Goal: Task Accomplishment & Management: Manage account settings

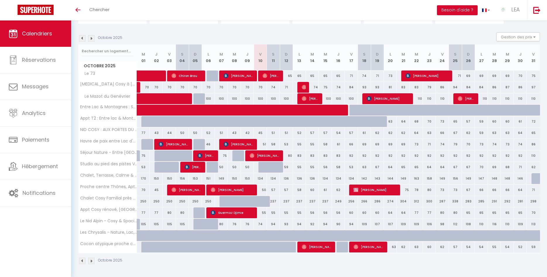
scroll to position [51, 0]
click at [272, 87] on div "74" at bounding box center [273, 87] width 13 height 11
type input "74"
type input "Sam 11 Octobre 2025"
type input "Dim 12 Octobre 2025"
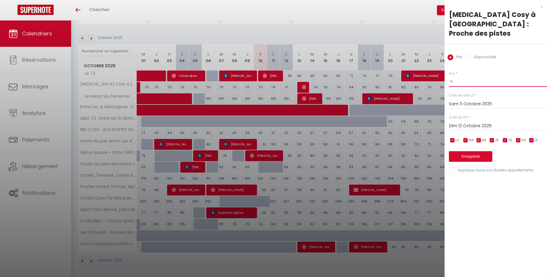
drag, startPoint x: 456, startPoint y: 72, endPoint x: 445, endPoint y: 74, distance: 11.3
click at [449, 76] on input "74" at bounding box center [498, 81] width 98 height 11
type input "70"
click at [468, 151] on button "Enregistrer" at bounding box center [470, 156] width 43 height 11
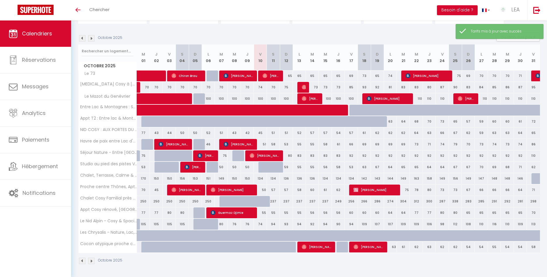
scroll to position [20, 0]
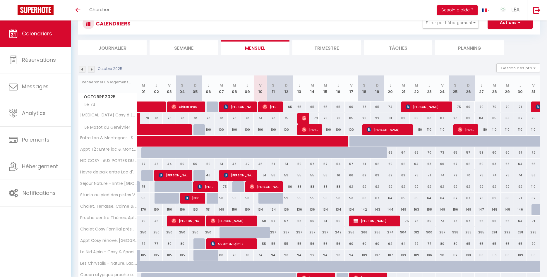
click at [260, 118] on div "74" at bounding box center [260, 118] width 13 height 11
type input "74"
type input "Ven 10 Octobre 2025"
type input "Sam 11 Octobre 2025"
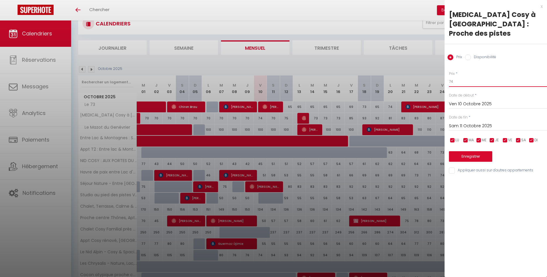
click at [449, 76] on input "74" at bounding box center [498, 81] width 98 height 11
type input "70"
click at [473, 151] on button "Enregistrer" at bounding box center [470, 156] width 43 height 11
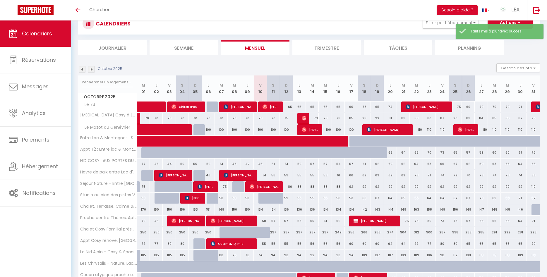
click at [399, 25] on div "CALENDRIERS Filtrer par hébergement Tous [MEDICAL_DATA] Cosy à [GEOGRAPHIC_DATA…" at bounding box center [309, 23] width 453 height 13
click at [507, 21] on button "Actions" at bounding box center [509, 23] width 45 height 12
click at [505, 23] on button "Actions" at bounding box center [509, 23] width 45 height 12
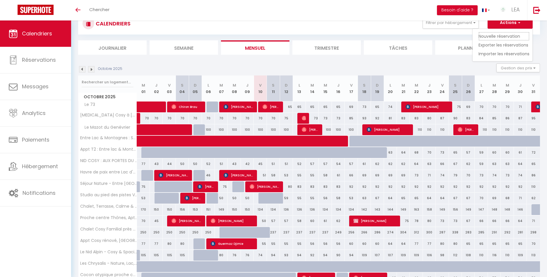
click at [500, 35] on link "Nouvelle réservation" at bounding box center [503, 36] width 51 height 9
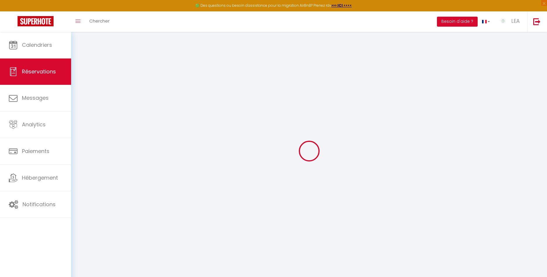
select select
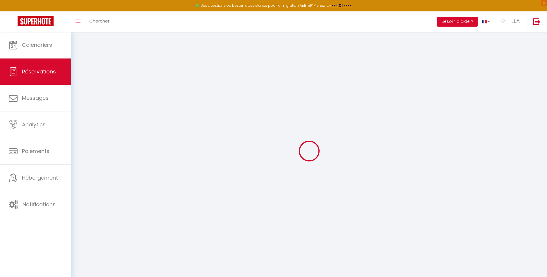
select select
checkbox input "false"
select select
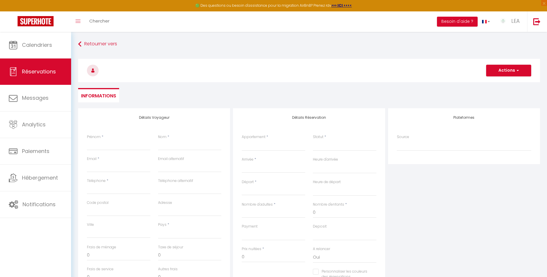
select select
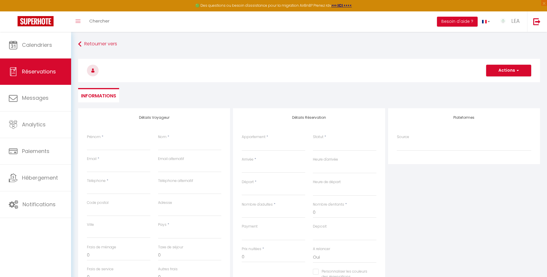
checkbox input "false"
select select
click at [105, 147] on input "Prénom" at bounding box center [118, 145] width 63 height 11
type input "e"
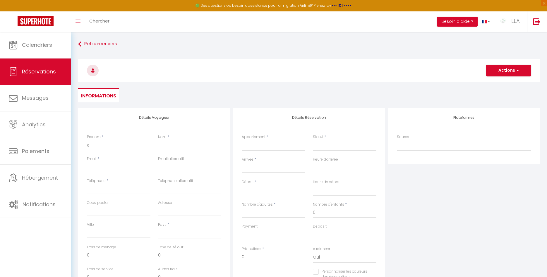
select select
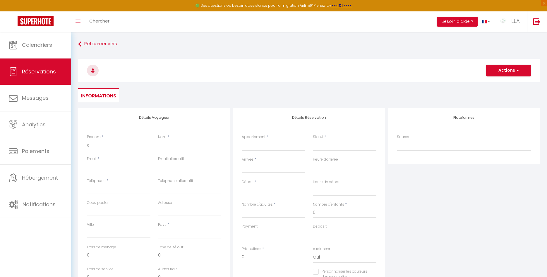
select select
checkbox input "false"
type input "em"
select select
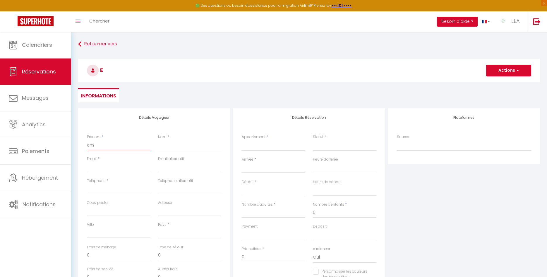
select select
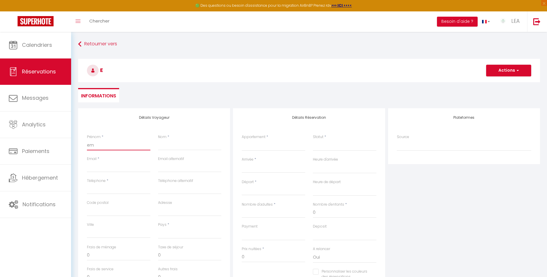
select select
checkbox input "false"
type input "emi"
select select
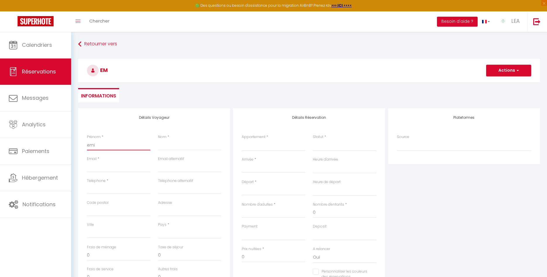
select select
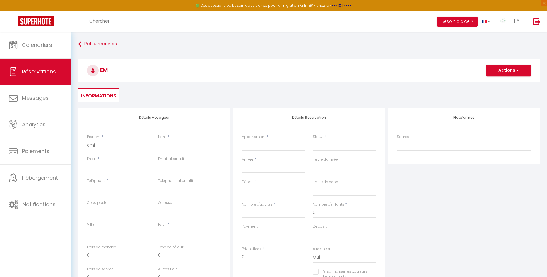
checkbox input "false"
type input "[PERSON_NAME]"
select select
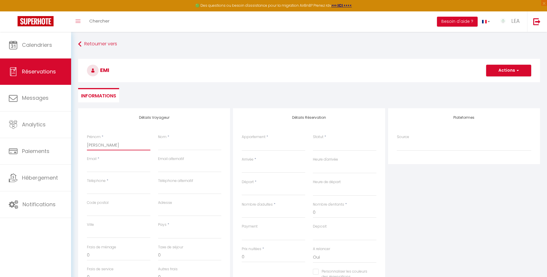
select select
checkbox input "false"
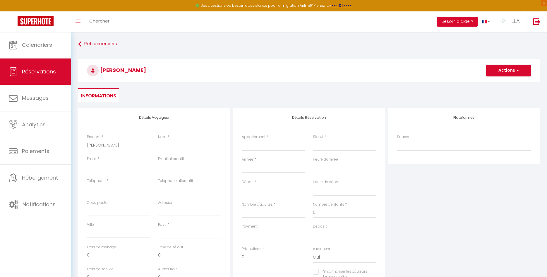
type input "emili"
select select
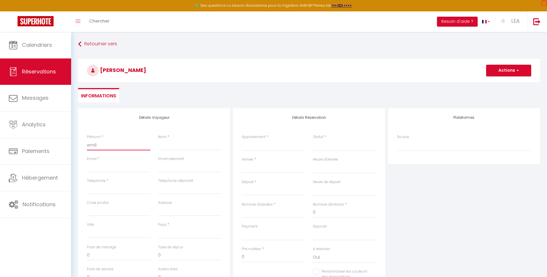
select select
checkbox input "false"
type input "[PERSON_NAME]"
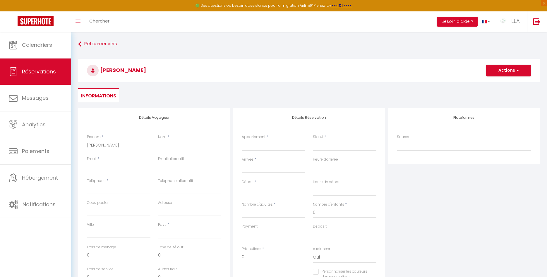
select select
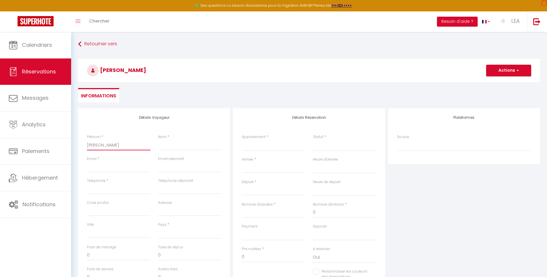
select select
checkbox input "false"
type input "emili"
select select
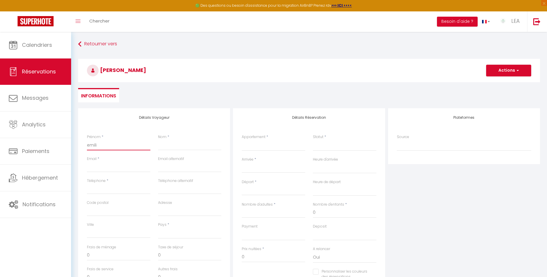
select select
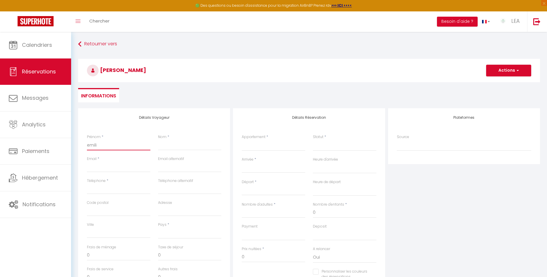
select select
checkbox input "false"
type input "[PERSON_NAME]"
select select
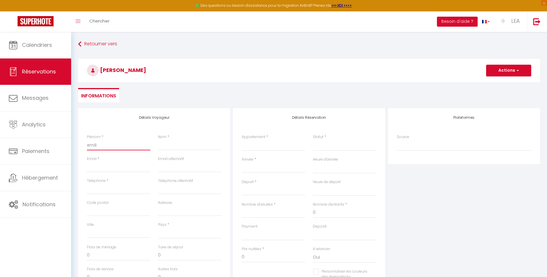
select select
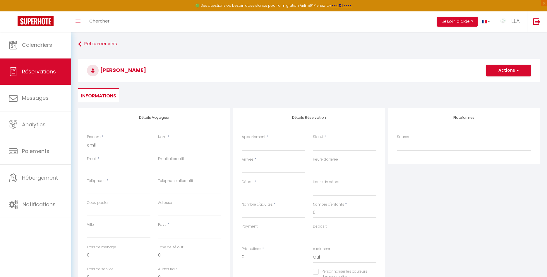
checkbox input "false"
type input "emi"
select select
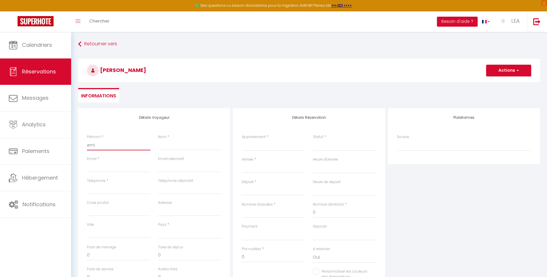
select select
checkbox input "false"
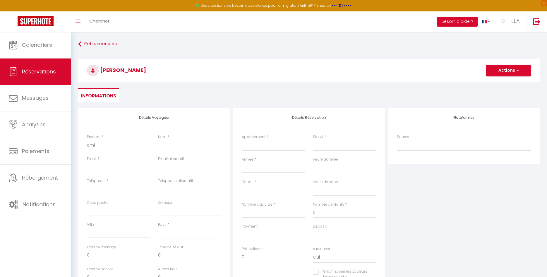
type input "em"
select select
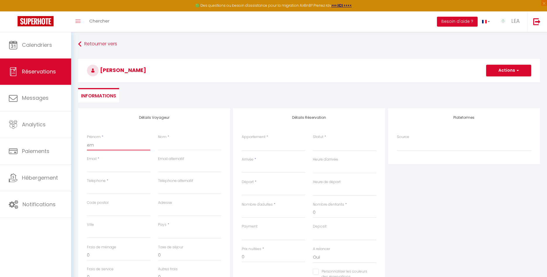
select select
checkbox input "false"
type input "e"
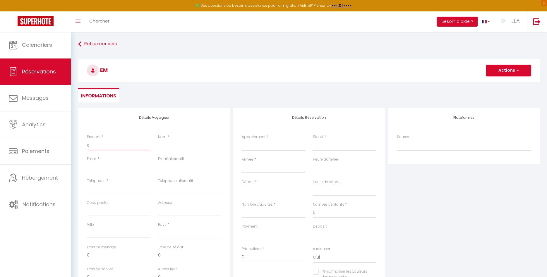
select select
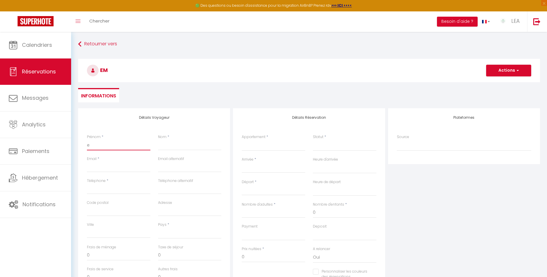
select select
checkbox input "false"
select select
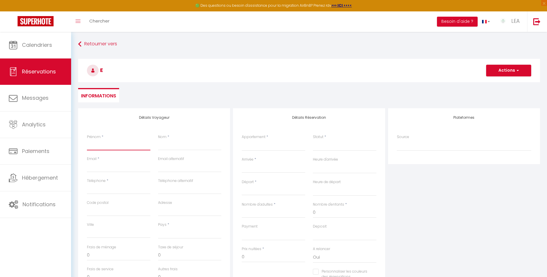
select select
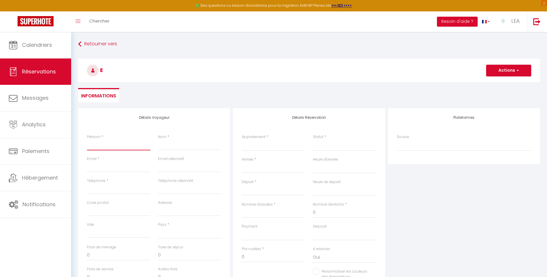
checkbox input "false"
type input "E"
select select
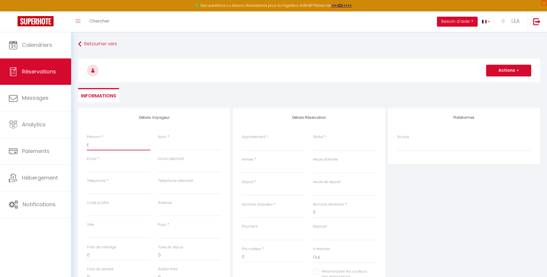
select select
checkbox input "false"
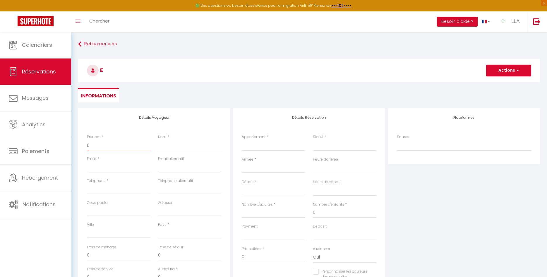
type input "EM"
select select
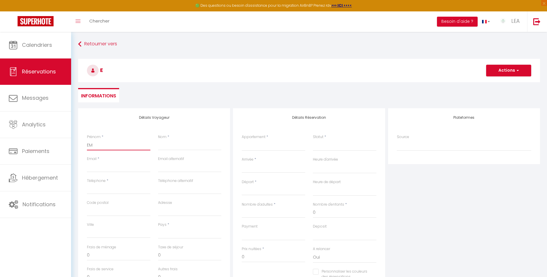
select select
checkbox input "false"
type input "EMI"
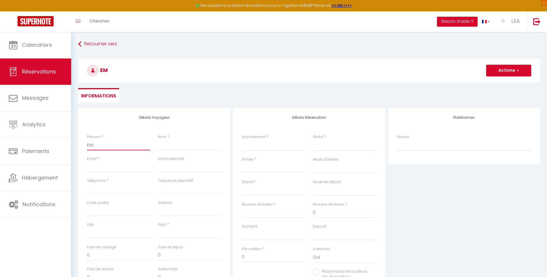
select select
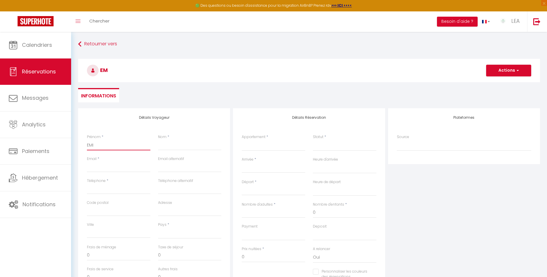
select select
checkbox input "false"
type input "[PERSON_NAME]"
select select
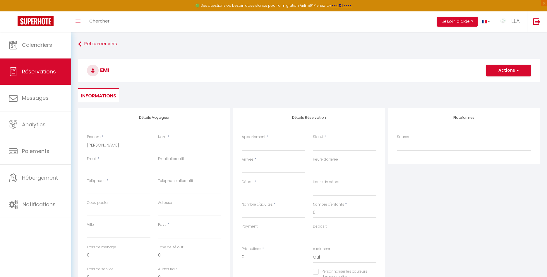
select select
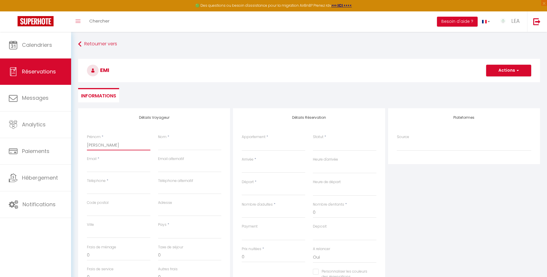
select select
checkbox input "false"
type input "EMILI"
select select
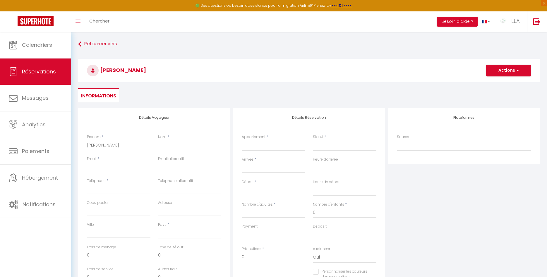
select select
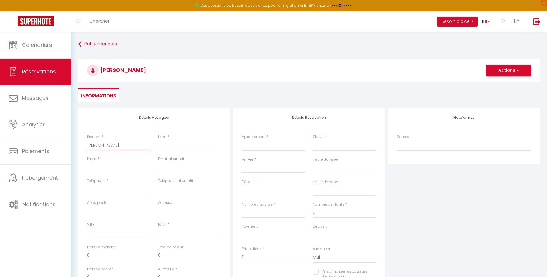
checkbox input "false"
type input "[PERSON_NAME]"
select select
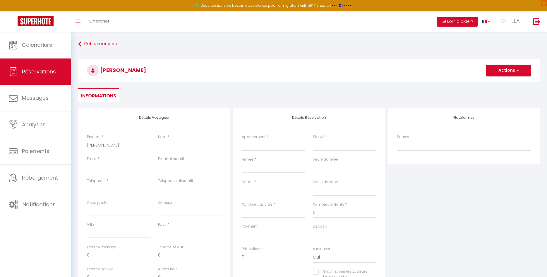
select select
checkbox input "false"
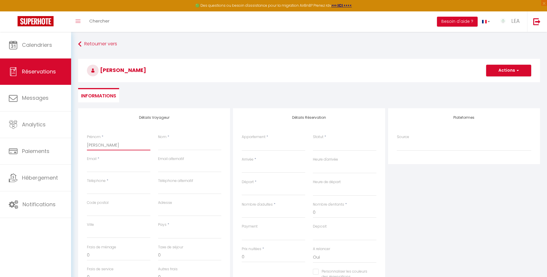
type input "[PERSON_NAME]"
type input "H"
select select
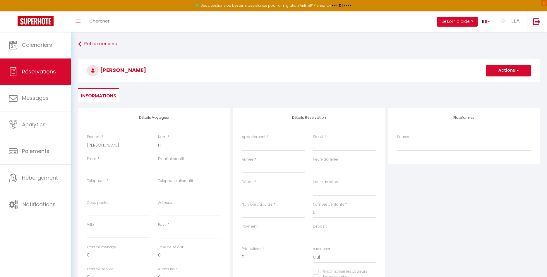
select select
checkbox input "false"
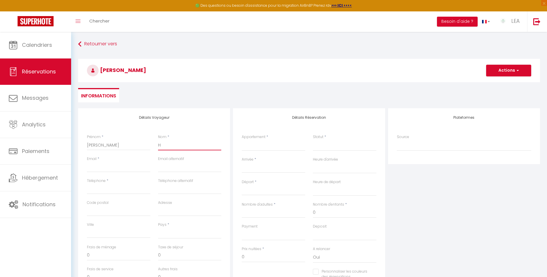
type input "HE"
select select
click at [92, 43] on link "Retourner vers" at bounding box center [309, 44] width 462 height 11
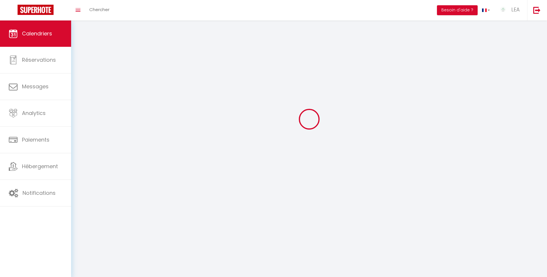
scroll to position [32, 0]
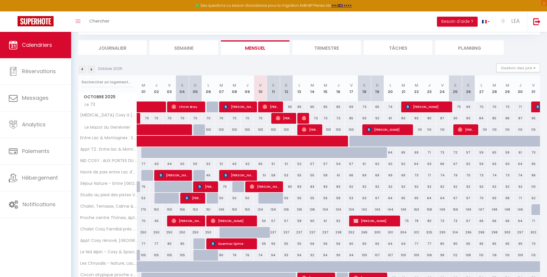
click at [304, 119] on img at bounding box center [304, 118] width 5 height 5
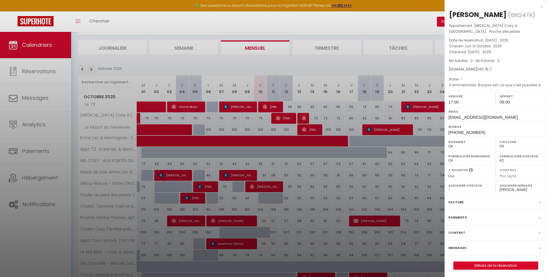
click at [542, 5] on div "x" at bounding box center [493, 6] width 98 height 7
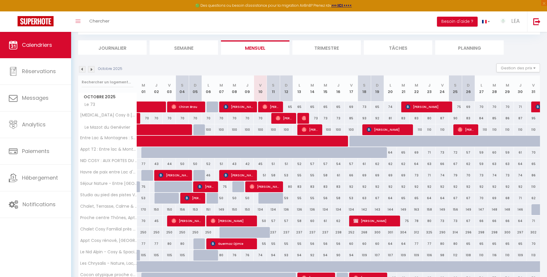
click at [285, 118] on span "[PERSON_NAME]" at bounding box center [284, 118] width 17 height 11
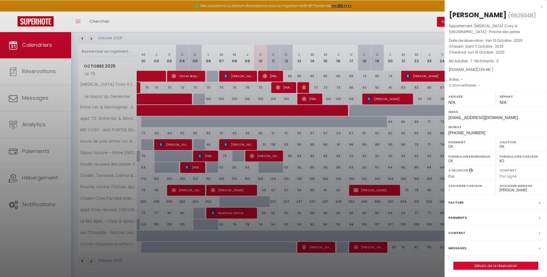
scroll to position [63, 0]
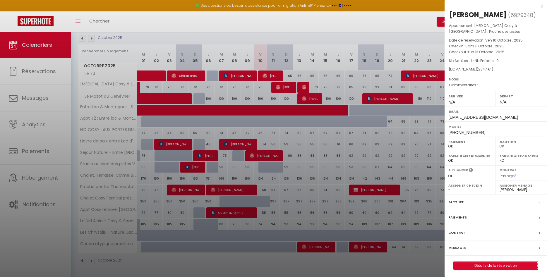
click at [500, 268] on link "Détails de la réservation" at bounding box center [495, 266] width 84 height 8
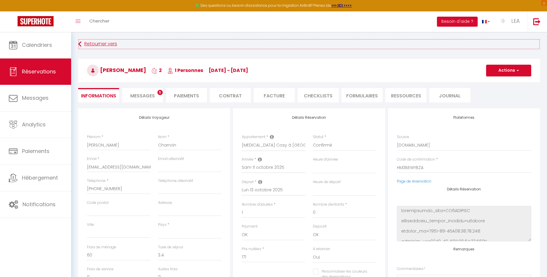
click at [102, 42] on link "Retourner vers" at bounding box center [309, 44] width 462 height 11
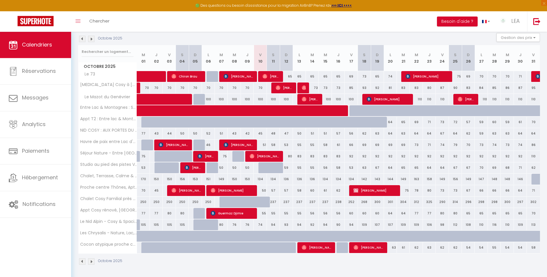
scroll to position [63, 0]
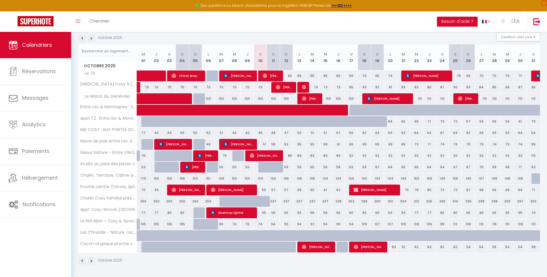
click at [262, 212] on div "55" at bounding box center [260, 212] width 13 height 11
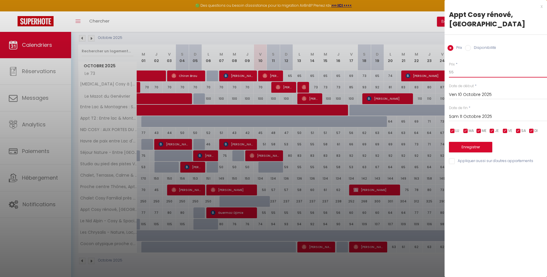
drag, startPoint x: 452, startPoint y: 71, endPoint x: 441, endPoint y: 72, distance: 11.8
click at [449, 72] on input "55" at bounding box center [498, 72] width 98 height 11
click at [462, 115] on input "Sam 11 Octobre 2025" at bounding box center [498, 117] width 98 height 8
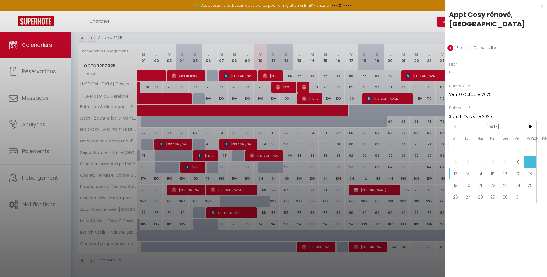
click at [457, 178] on span "12" at bounding box center [455, 174] width 13 height 12
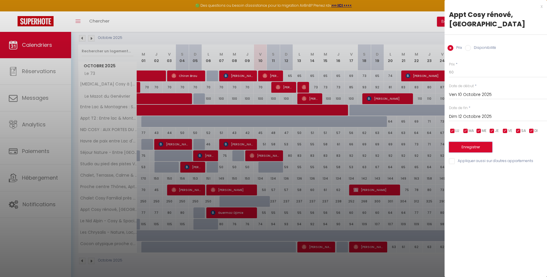
click at [464, 147] on button "Enregistrer" at bounding box center [470, 147] width 43 height 11
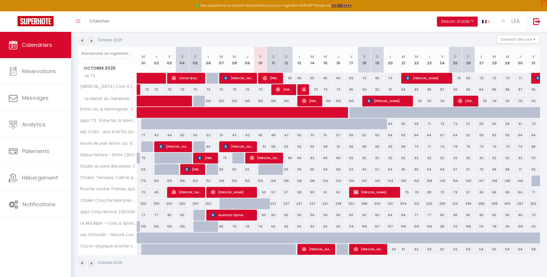
scroll to position [62, 0]
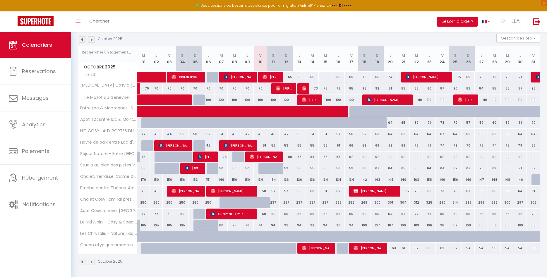
click at [264, 191] on div "50" at bounding box center [260, 191] width 13 height 11
click at [266, 190] on div at bounding box center [273, 138] width 547 height 277
click at [263, 191] on div "50" at bounding box center [260, 191] width 13 height 11
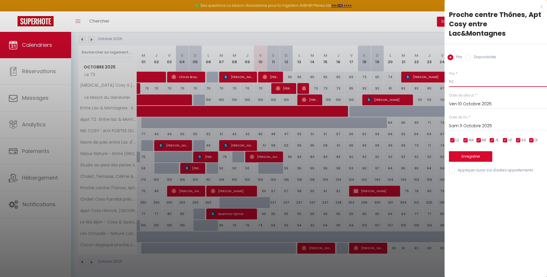
drag, startPoint x: 458, startPoint y: 83, endPoint x: 440, endPoint y: 82, distance: 18.7
click at [449, 82] on input "50" at bounding box center [498, 81] width 98 height 11
click at [469, 125] on input "Sam 11 Octobre 2025" at bounding box center [498, 126] width 98 height 8
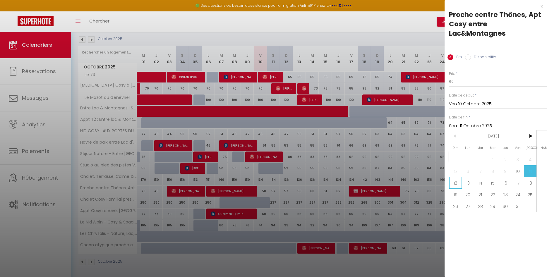
click at [458, 186] on span "12" at bounding box center [455, 183] width 13 height 12
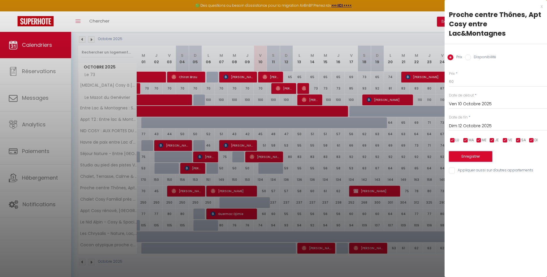
click at [468, 157] on button "Enregistrer" at bounding box center [470, 156] width 43 height 11
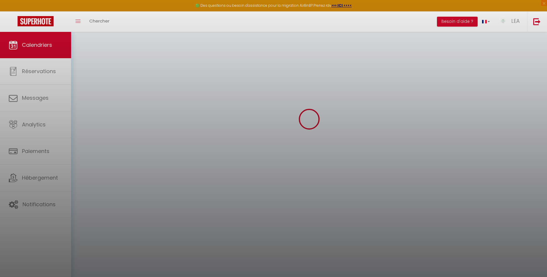
scroll to position [32, 0]
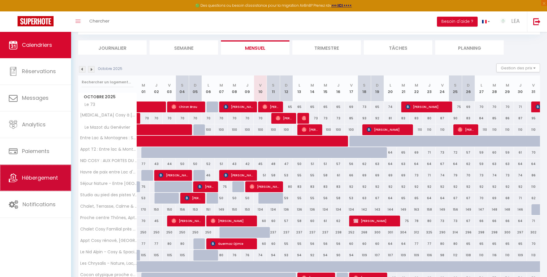
click at [44, 181] on span "Hébergement" at bounding box center [40, 177] width 36 height 7
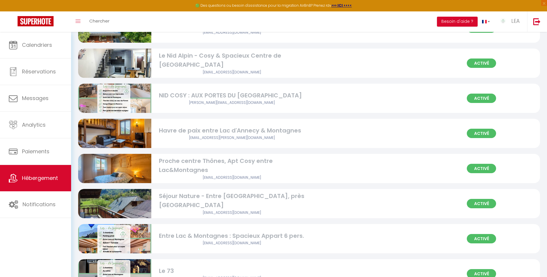
scroll to position [209, 0]
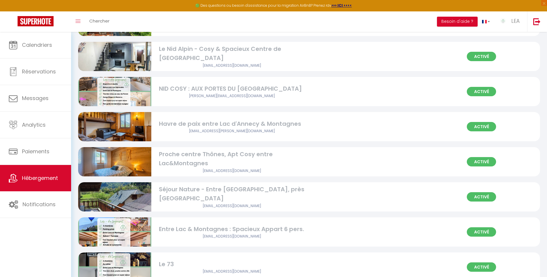
click at [212, 156] on div "Proche centre Thônes, Apt Cosy entre Lac&Montagnes" at bounding box center [232, 159] width 146 height 18
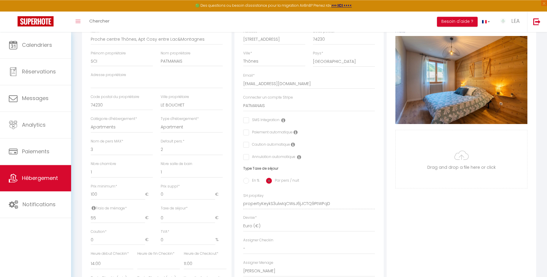
scroll to position [119, 0]
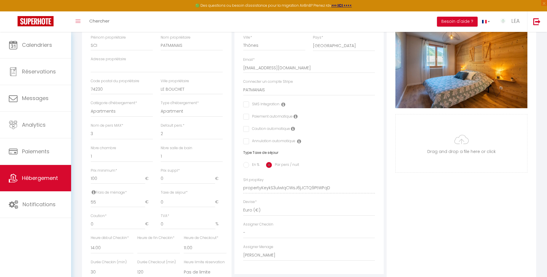
click at [247, 164] on input "En %" at bounding box center [246, 165] width 6 height 6
drag, startPoint x: 148, startPoint y: 203, endPoint x: 132, endPoint y: 202, distance: 16.4
click at [132, 202] on div "Frais de ménage * 55 € Taxe de séjour * 0 € Taxe en % * 0 Montant max taxe séjo…" at bounding box center [157, 202] width 140 height 24
click at [182, 218] on div "TVA * 0 %" at bounding box center [192, 221] width 62 height 16
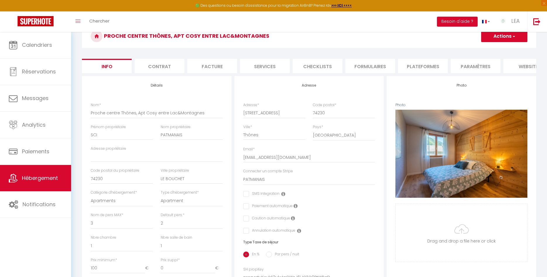
click at [501, 35] on button "Actions" at bounding box center [504, 36] width 46 height 12
click at [486, 49] on input "Enregistrer" at bounding box center [481, 49] width 22 height 6
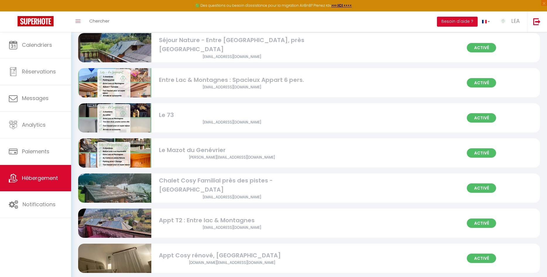
scroll to position [367, 0]
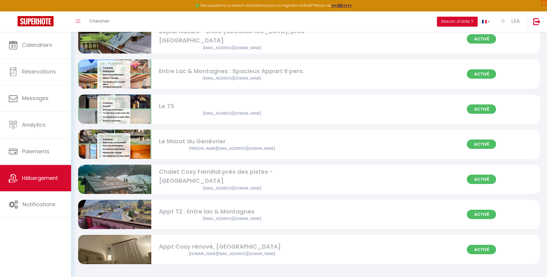
click at [210, 243] on div "Appt Cosy rénové, [GEOGRAPHIC_DATA]" at bounding box center [232, 246] width 146 height 9
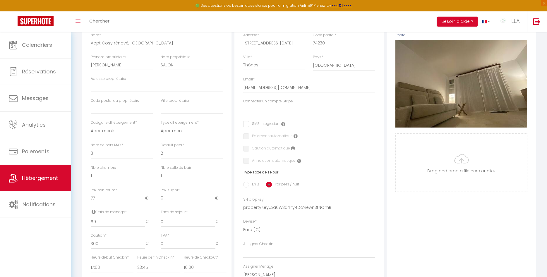
scroll to position [119, 0]
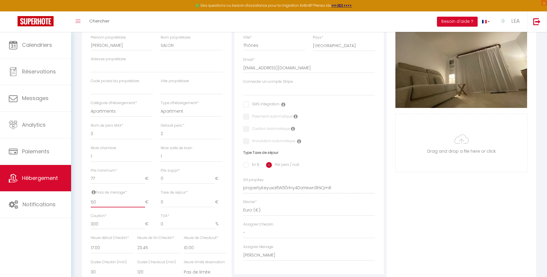
click at [91, 204] on input "50" at bounding box center [118, 202] width 54 height 11
click at [246, 165] on input "En %" at bounding box center [246, 165] width 6 height 6
drag, startPoint x: 147, startPoint y: 203, endPoint x: 136, endPoint y: 202, distance: 11.1
click at [137, 202] on input "0" at bounding box center [156, 202] width 39 height 11
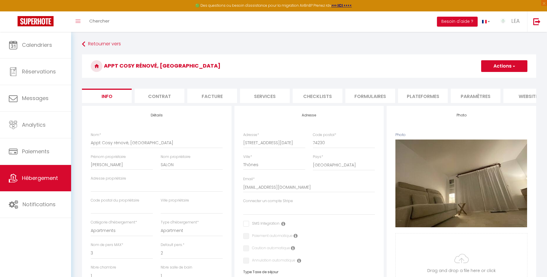
click at [504, 67] on button "Actions" at bounding box center [504, 66] width 46 height 12
click at [490, 78] on input "Enregistrer" at bounding box center [481, 79] width 22 height 6
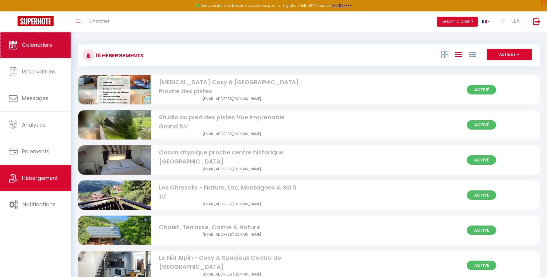
click at [34, 42] on span "Calendriers" at bounding box center [37, 44] width 30 height 7
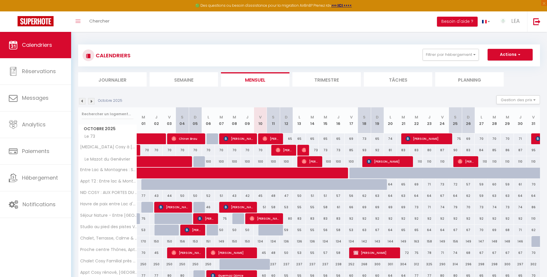
scroll to position [30, 0]
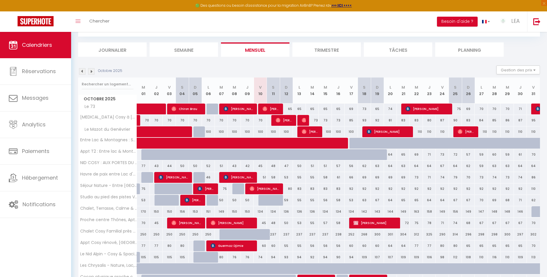
click at [422, 24] on div "Toggle menubar Chercher BUTTON Besoin d'aide ? LEA Paramètres Équipe" at bounding box center [292, 21] width 500 height 20
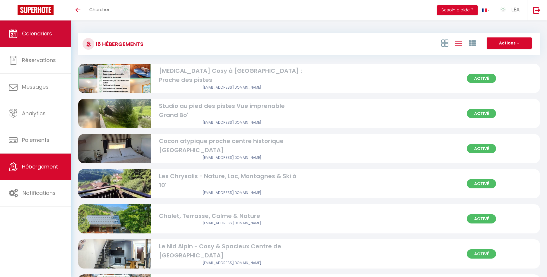
click at [34, 31] on span "Calendriers" at bounding box center [37, 33] width 30 height 7
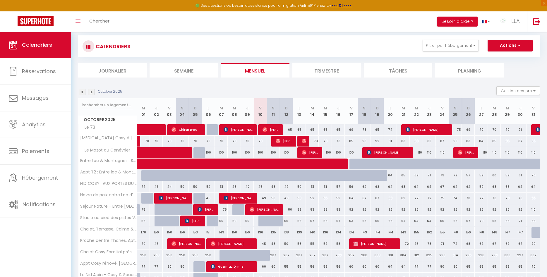
scroll to position [30, 0]
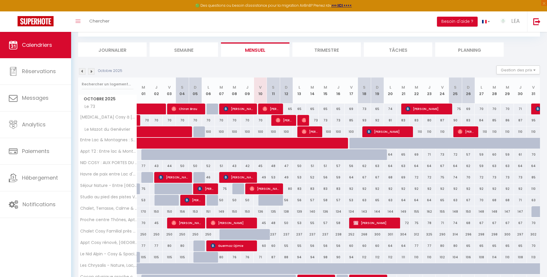
click at [263, 223] on div "45" at bounding box center [260, 223] width 13 height 11
type input "45"
type input "Ven 10 Octobre 2025"
type input "Sam 11 Octobre 2025"
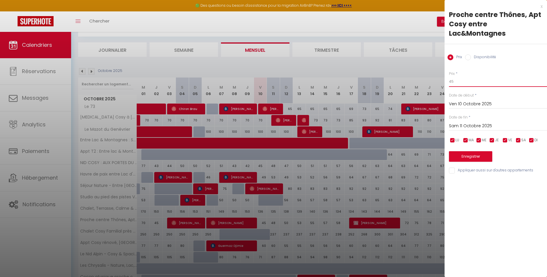
click at [449, 80] on input "45" at bounding box center [498, 81] width 98 height 11
type input "60"
click at [460, 125] on input "Sam 11 Octobre 2025" at bounding box center [498, 126] width 98 height 8
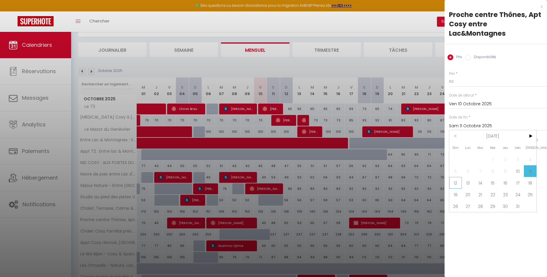
click at [456, 184] on span "12" at bounding box center [455, 183] width 13 height 12
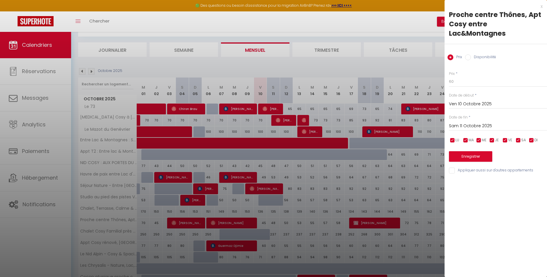
type input "Dim 12 Octobre 2025"
click at [468, 156] on button "Enregistrer" at bounding box center [470, 156] width 43 height 11
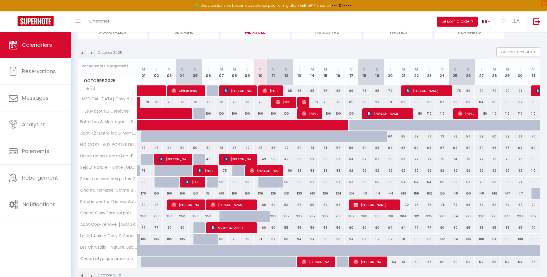
scroll to position [33, 0]
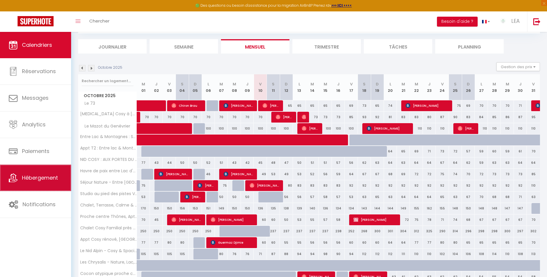
click at [42, 176] on span "Hébergement" at bounding box center [40, 177] width 36 height 7
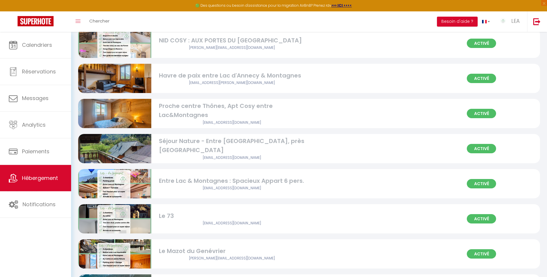
scroll to position [218, 0]
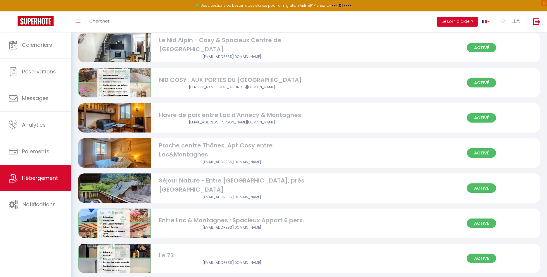
click at [211, 144] on div "Proche centre Thônes, Apt Cosy entre Lac&Montagnes" at bounding box center [232, 150] width 146 height 18
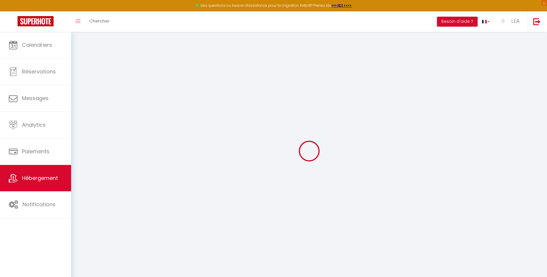
select select "+ 22 %"
select select "+ 36 %"
select select "+ 5 %"
select select
checkbox input "false"
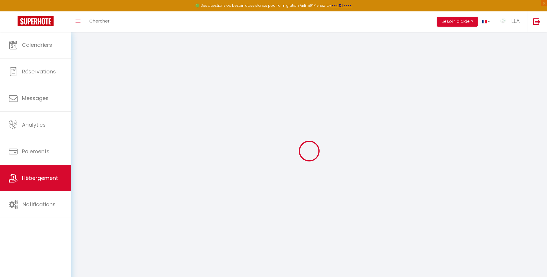
checkbox input "false"
select select "EUR"
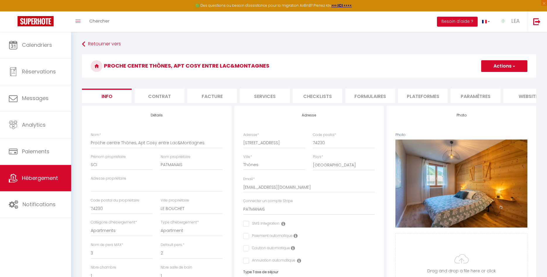
click at [412, 99] on li "Plateformes" at bounding box center [423, 96] width 50 height 14
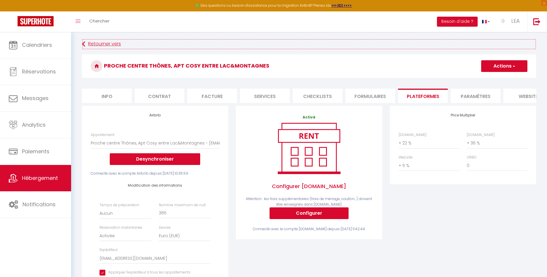
click at [98, 41] on link "Retourner vers" at bounding box center [309, 44] width 454 height 11
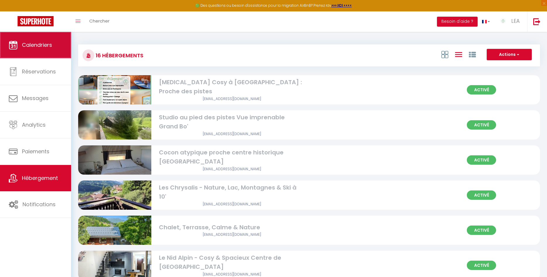
click at [36, 40] on link "Calendriers" at bounding box center [35, 45] width 71 height 26
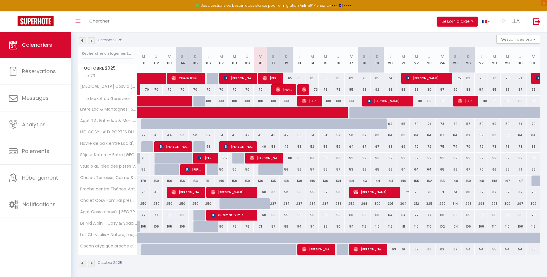
scroll to position [63, 0]
